Goal: Task Accomplishment & Management: Complete application form

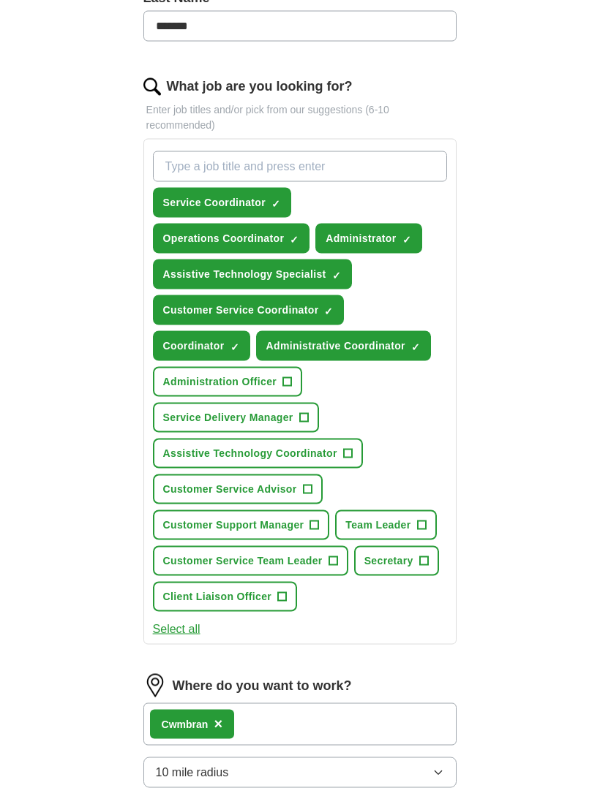
scroll to position [433, 0]
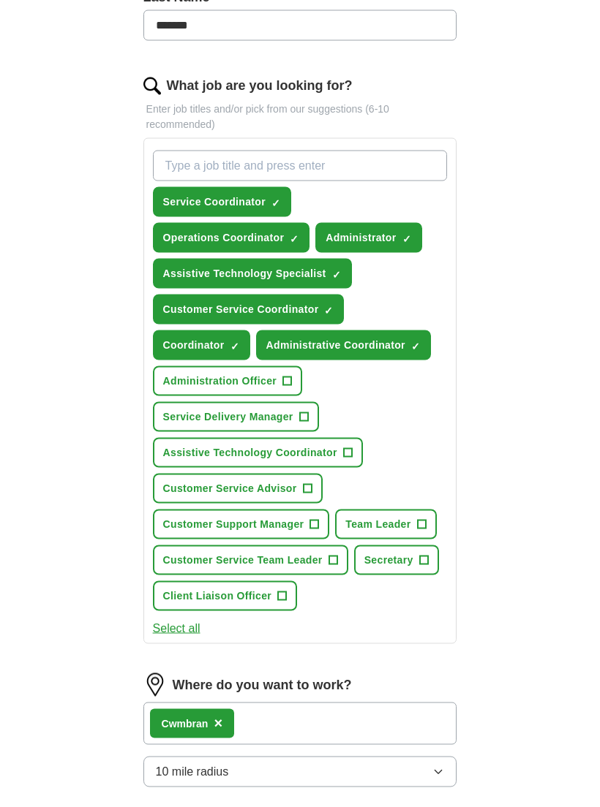
click at [288, 387] on span "+" at bounding box center [287, 382] width 9 height 12
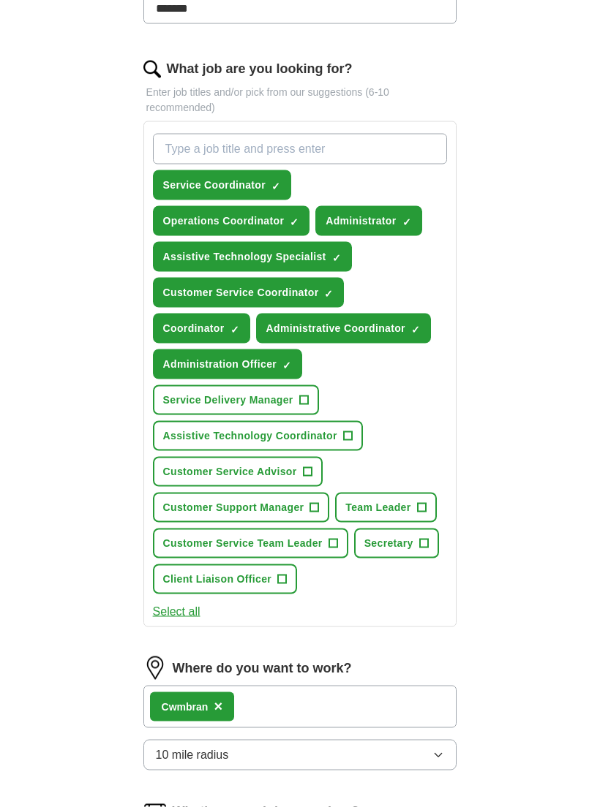
scroll to position [450, 0]
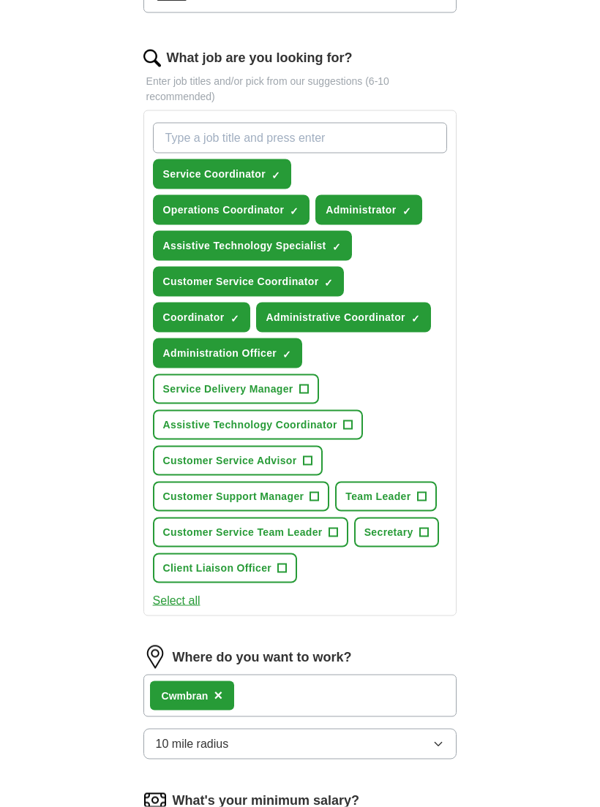
click at [349, 429] on span "+" at bounding box center [347, 426] width 9 height 12
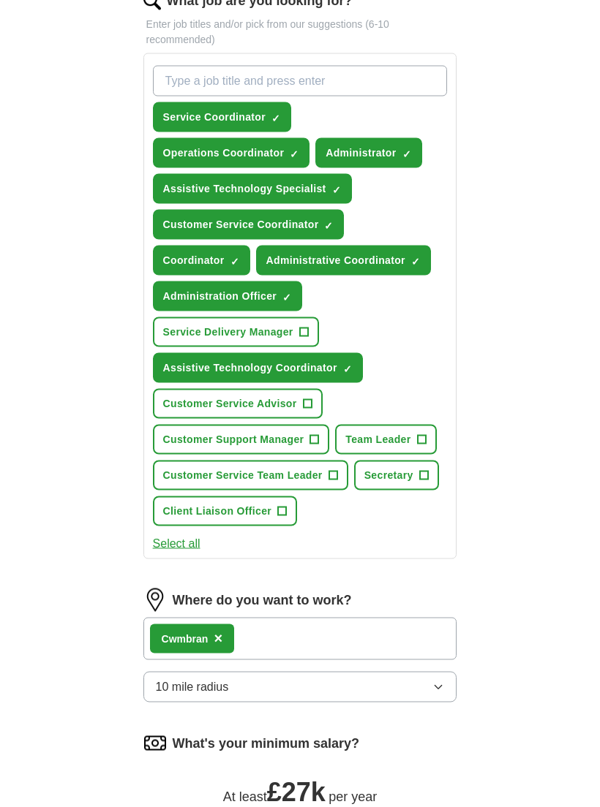
scroll to position [520, 0]
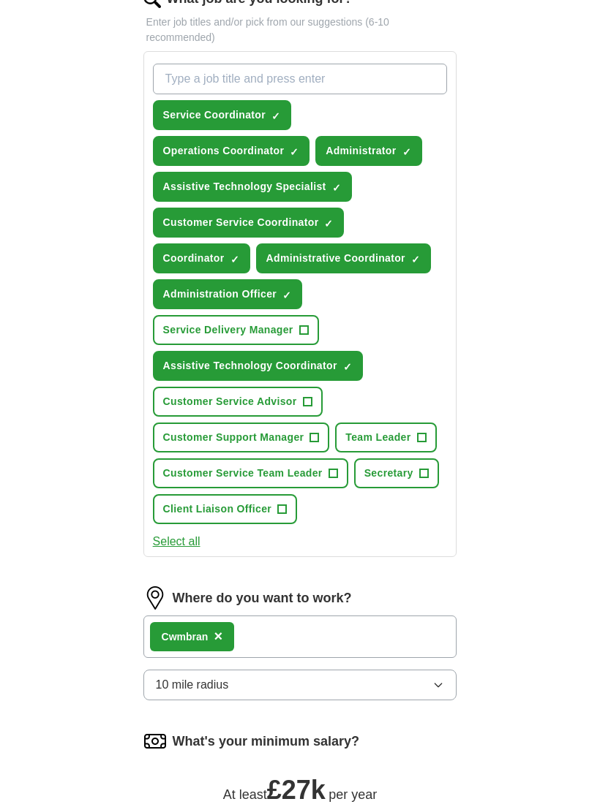
click at [182, 543] on button "Select all" at bounding box center [177, 542] width 48 height 18
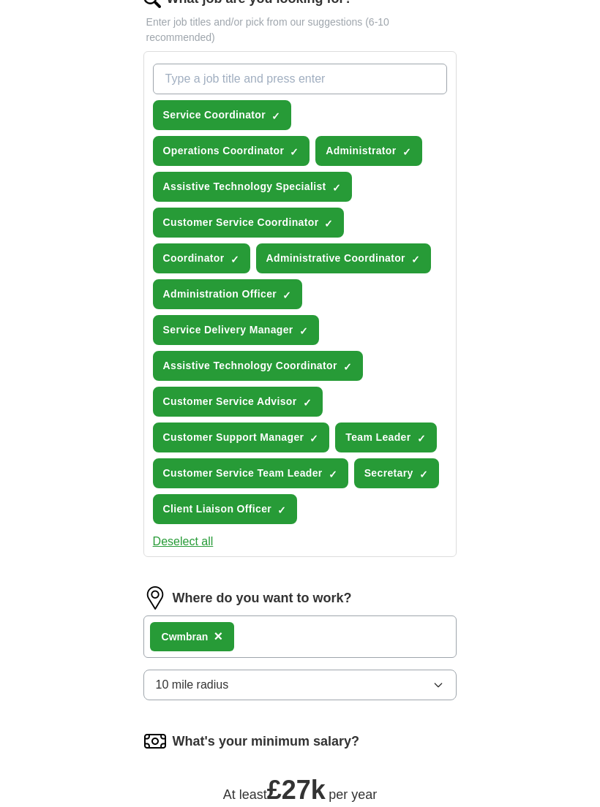
click at [194, 550] on button "Deselect all" at bounding box center [183, 542] width 61 height 18
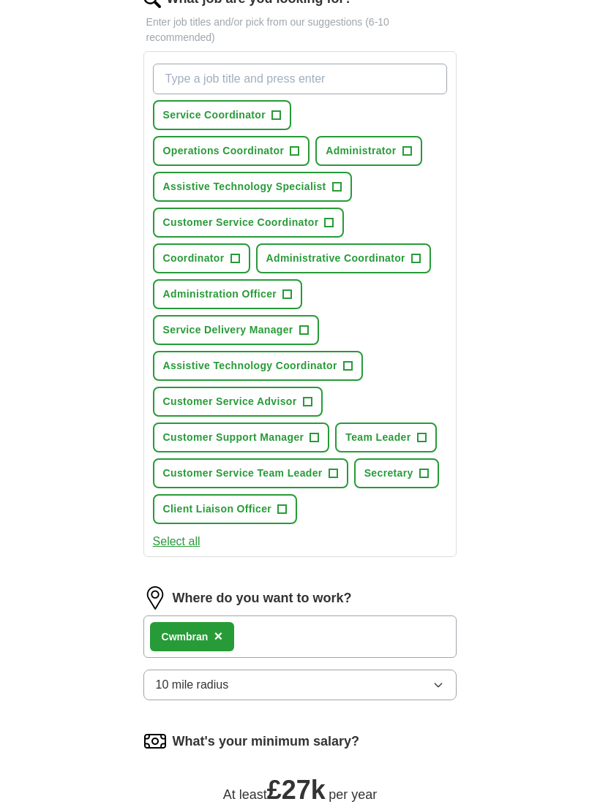
click at [285, 121] on button "Service Coordinator +" at bounding box center [222, 115] width 138 height 30
click at [288, 157] on button "Operations Coordinator +" at bounding box center [231, 151] width 157 height 30
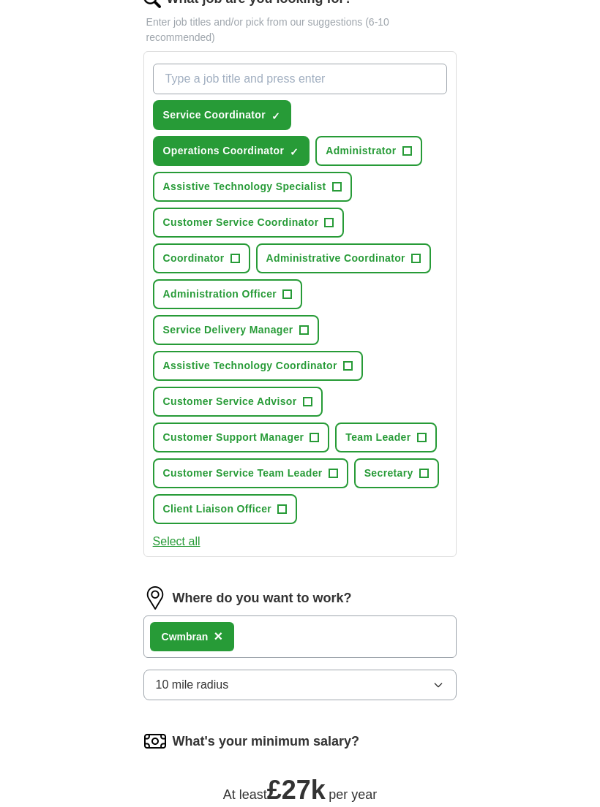
click at [410, 154] on span "+" at bounding box center [406, 152] width 9 height 12
click at [332, 192] on span "+" at bounding box center [336, 187] width 9 height 12
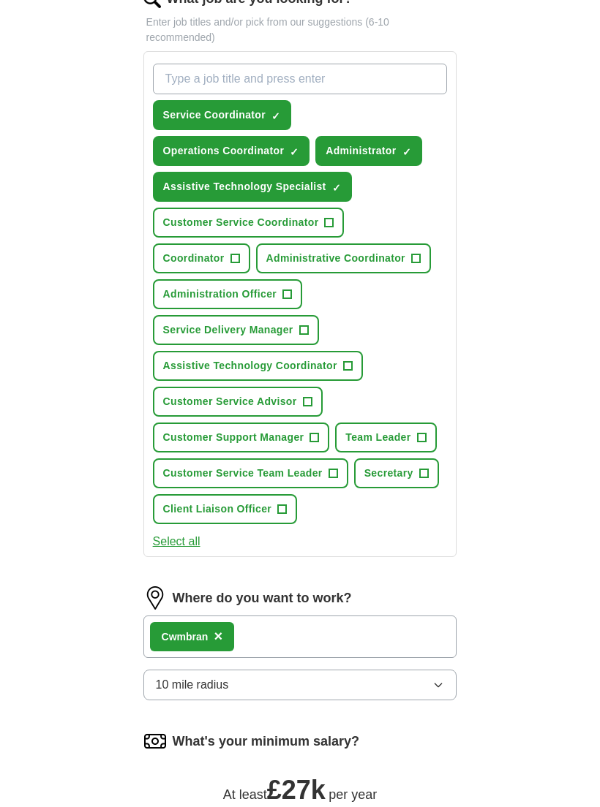
click at [228, 263] on button "Coordinator +" at bounding box center [201, 259] width 97 height 30
click at [419, 260] on span "+" at bounding box center [415, 259] width 9 height 12
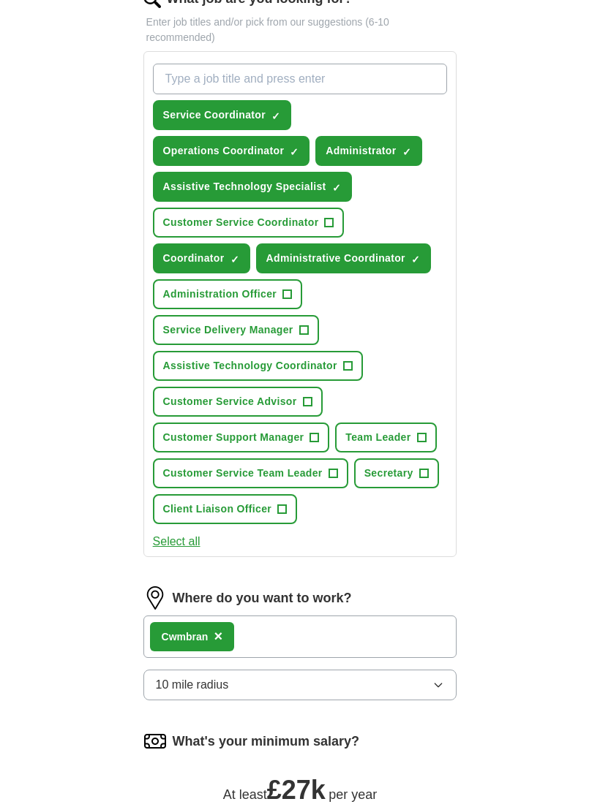
click at [295, 295] on button "Administration Officer +" at bounding box center [228, 294] width 150 height 30
click at [350, 372] on button "Assistive Technology Coordinator +" at bounding box center [258, 366] width 210 height 30
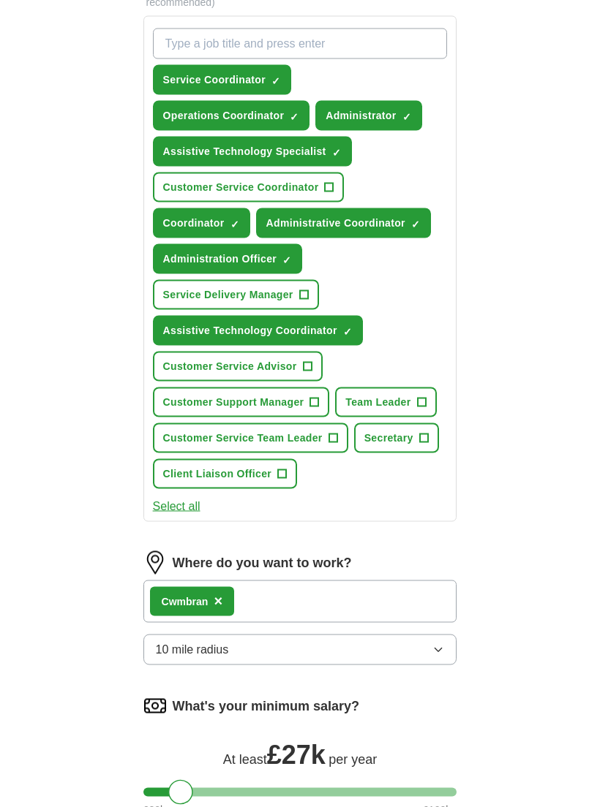
scroll to position [556, 0]
click at [445, 649] on button "10 mile radius" at bounding box center [300, 649] width 314 height 31
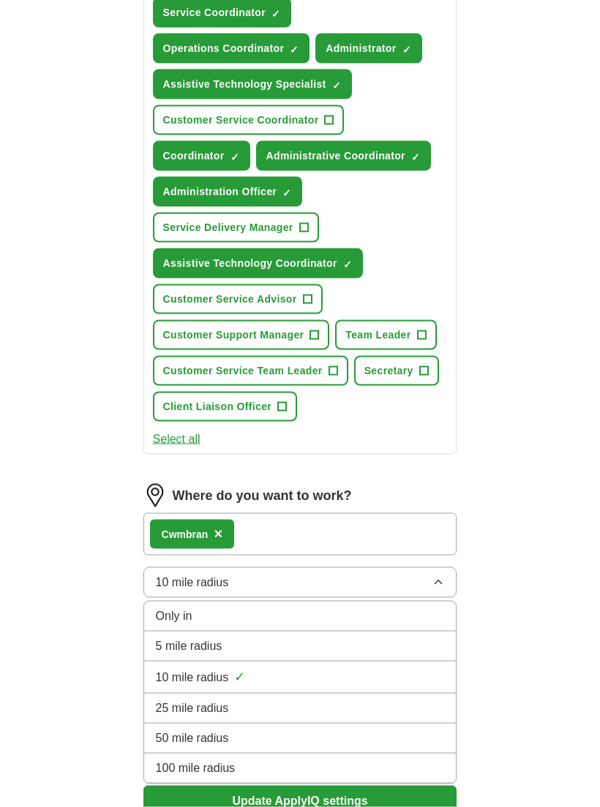
scroll to position [624, 0]
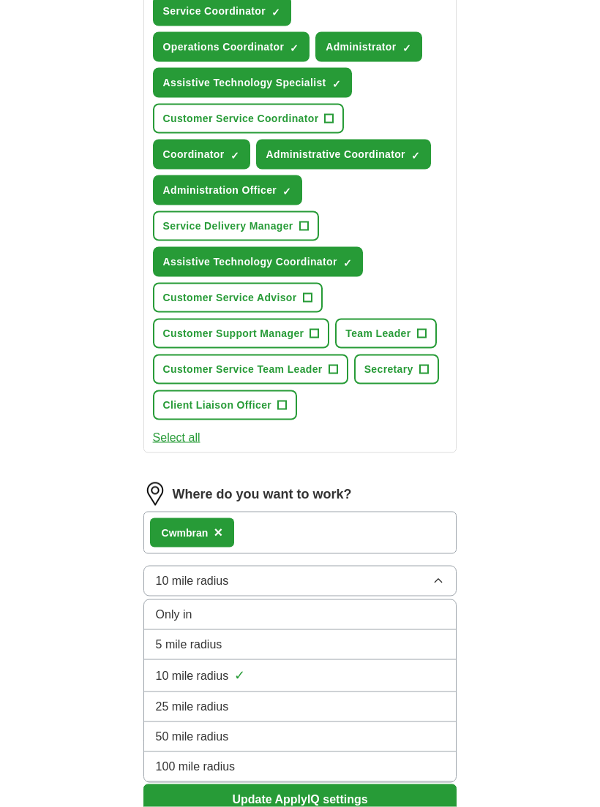
click at [369, 682] on div "10 mile radius ✓" at bounding box center [300, 676] width 289 height 20
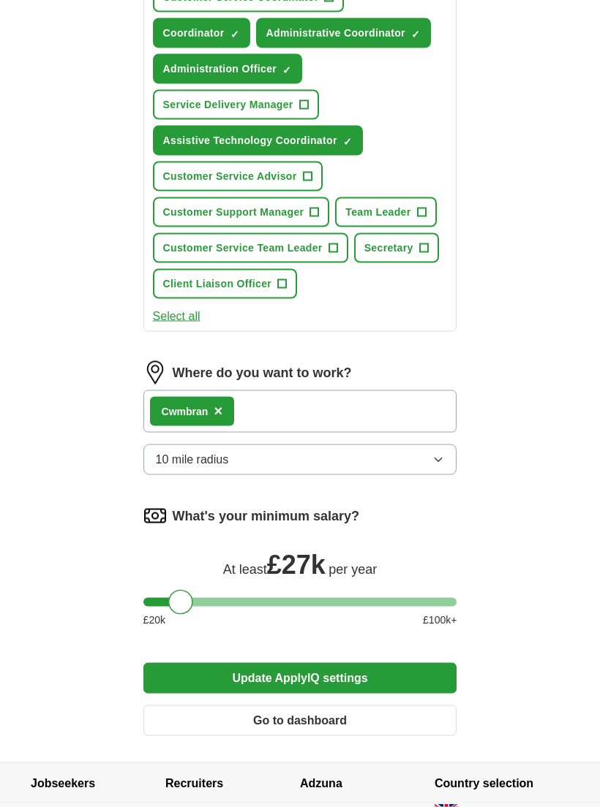
scroll to position [746, 0]
click at [555, 584] on div "ApplyIQ Let ApplyIQ do the hard work of searching and applying for jobs. Just t…" at bounding box center [300, 30] width 562 height 1463
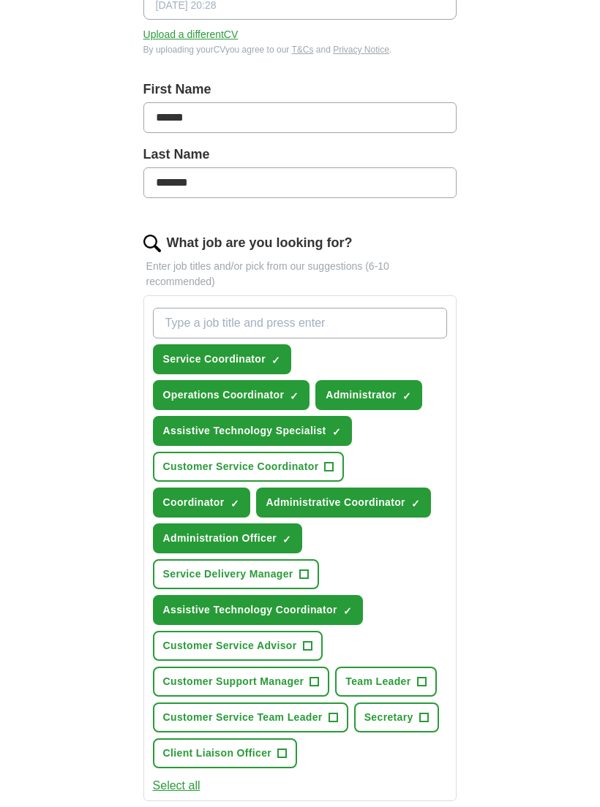
scroll to position [271, 0]
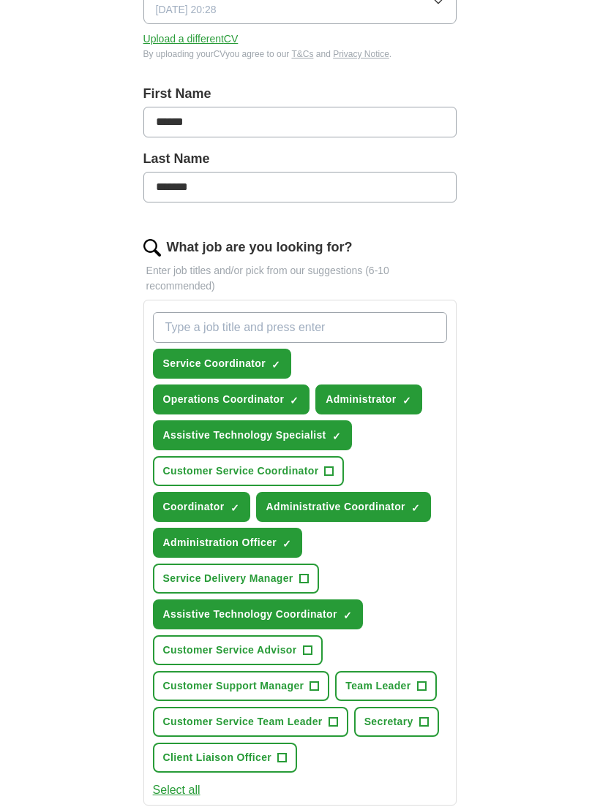
click at [287, 328] on input "What job are you looking for?" at bounding box center [300, 327] width 295 height 31
type input "Remote"
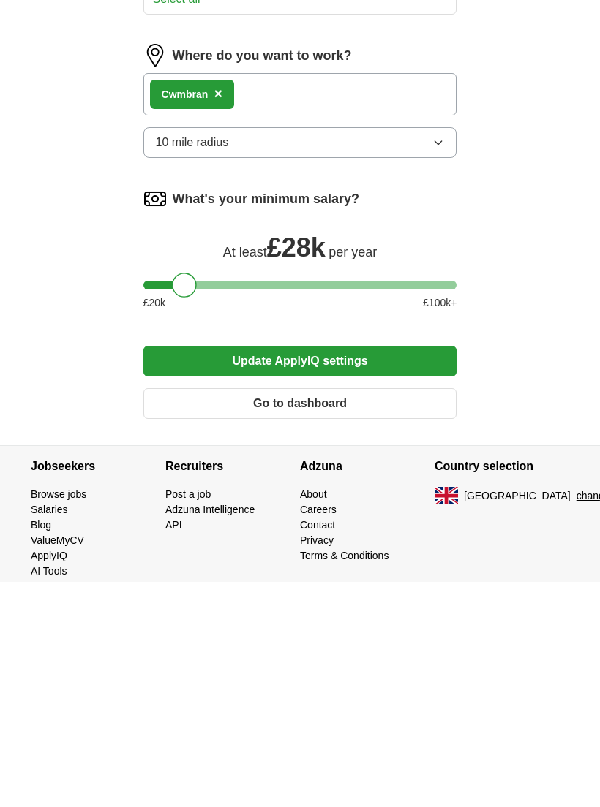
scroll to position [864, 0]
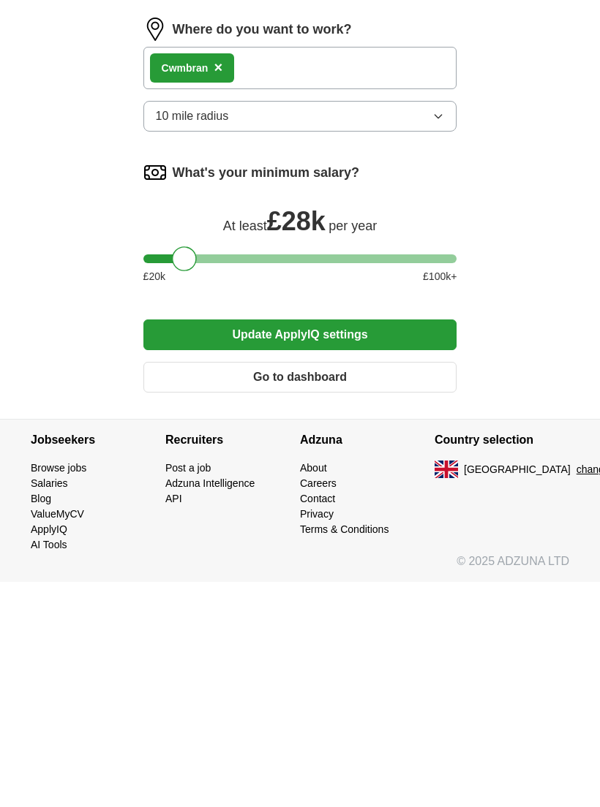
click at [307, 545] on button "Update ApplyIQ settings" at bounding box center [300, 560] width 314 height 31
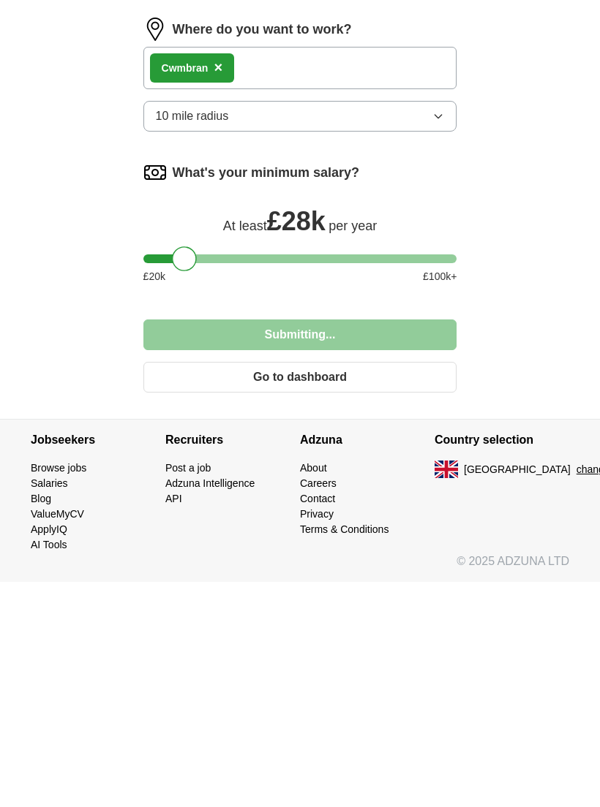
scroll to position [842, 0]
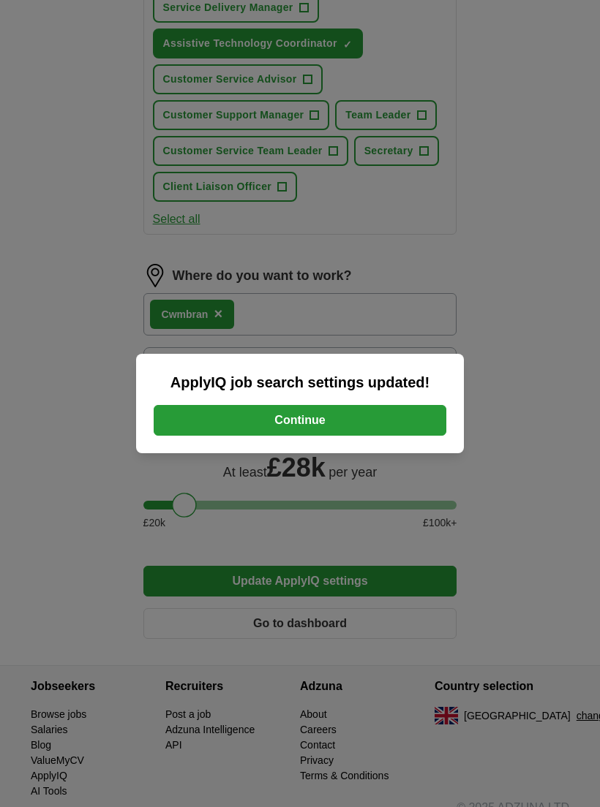
click at [303, 429] on button "Continue" at bounding box center [300, 420] width 293 height 31
